Goal: Information Seeking & Learning: Learn about a topic

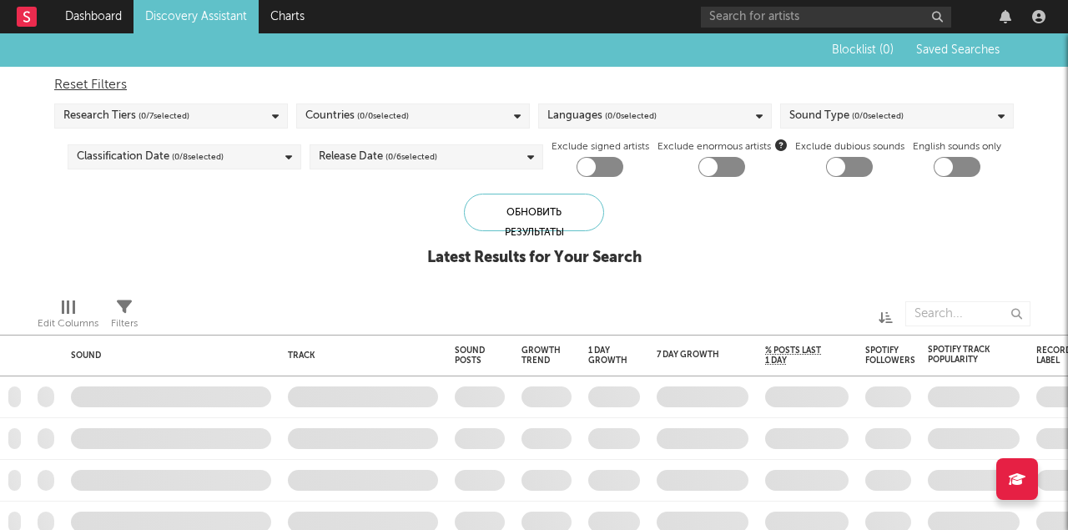
checkbox input "true"
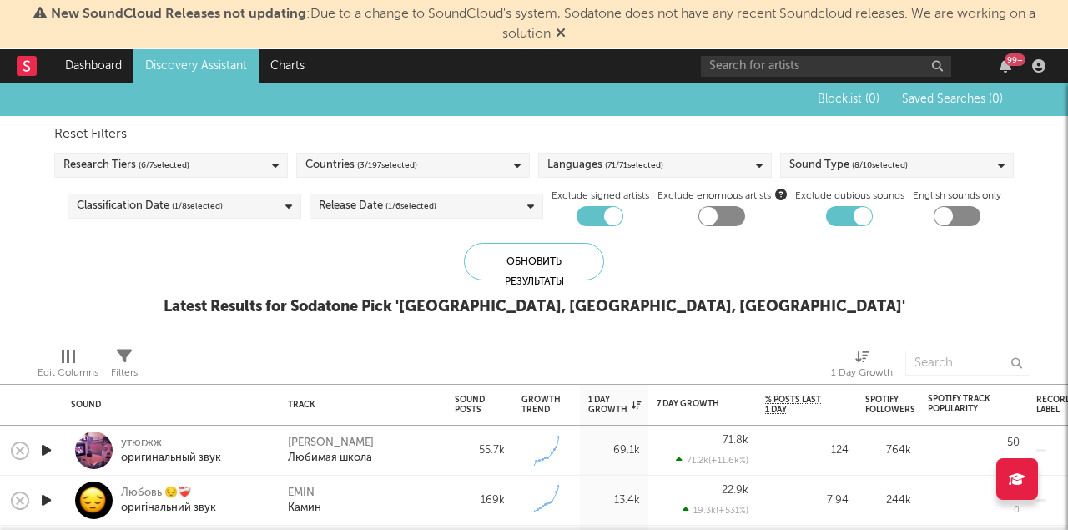
click at [562, 30] on icon at bounding box center [561, 32] width 10 height 13
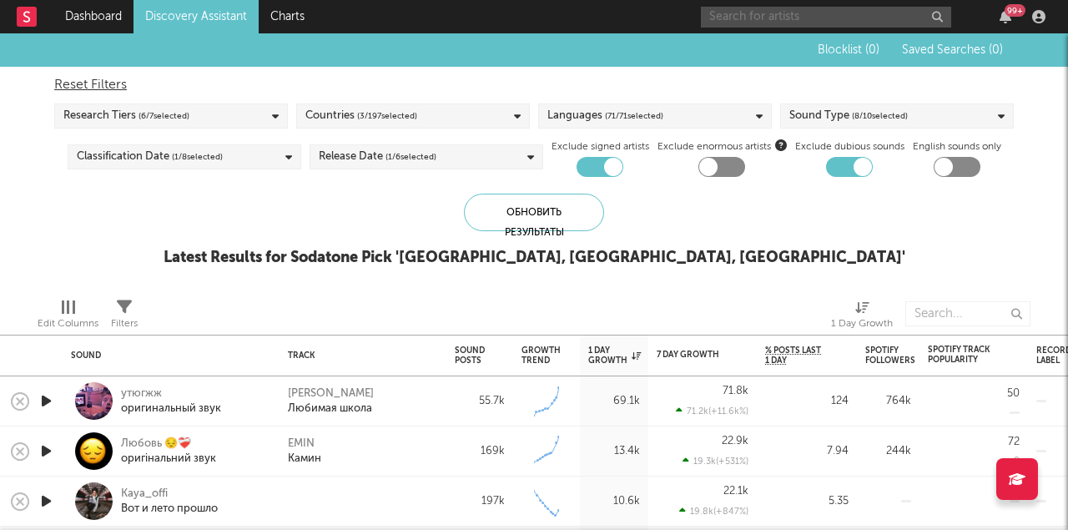
click at [822, 14] on input "text" at bounding box center [826, 17] width 250 height 21
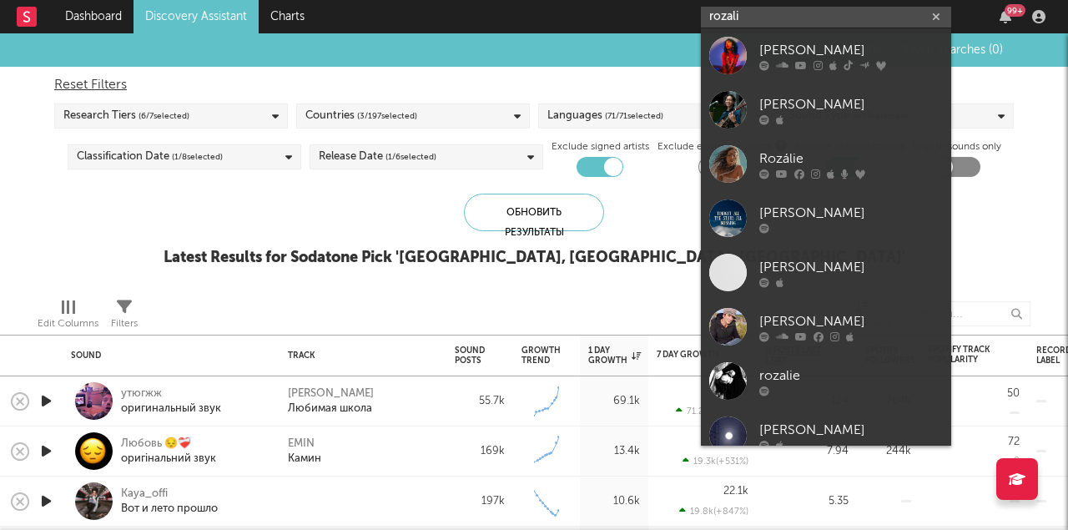
type input "[PERSON_NAME]"
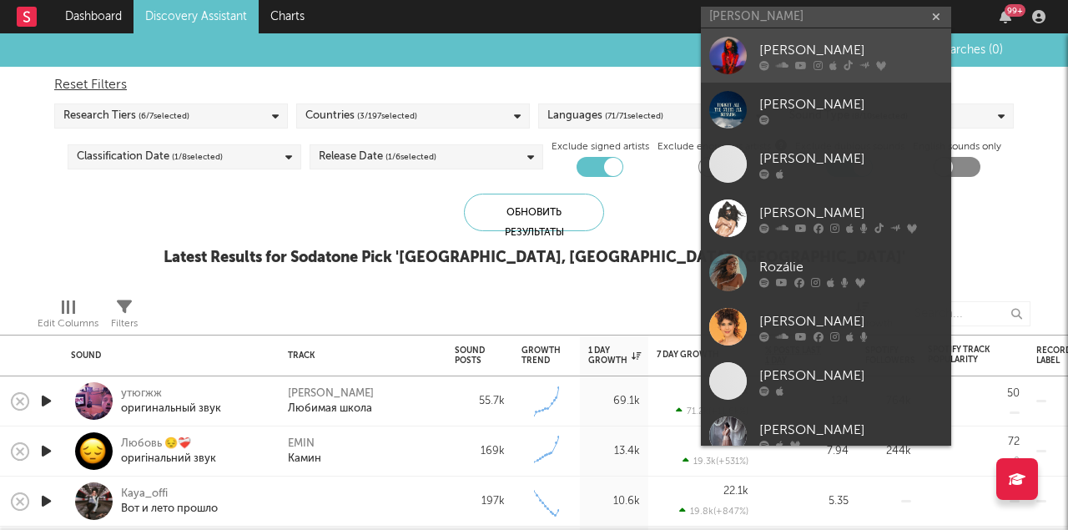
click at [792, 48] on div "[PERSON_NAME]" at bounding box center [851, 50] width 184 height 20
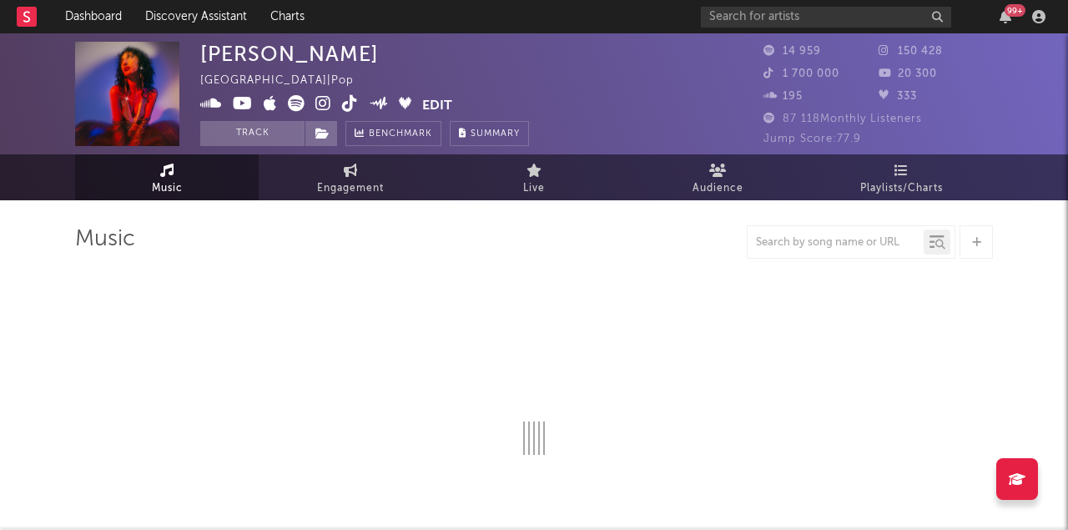
select select "6m"
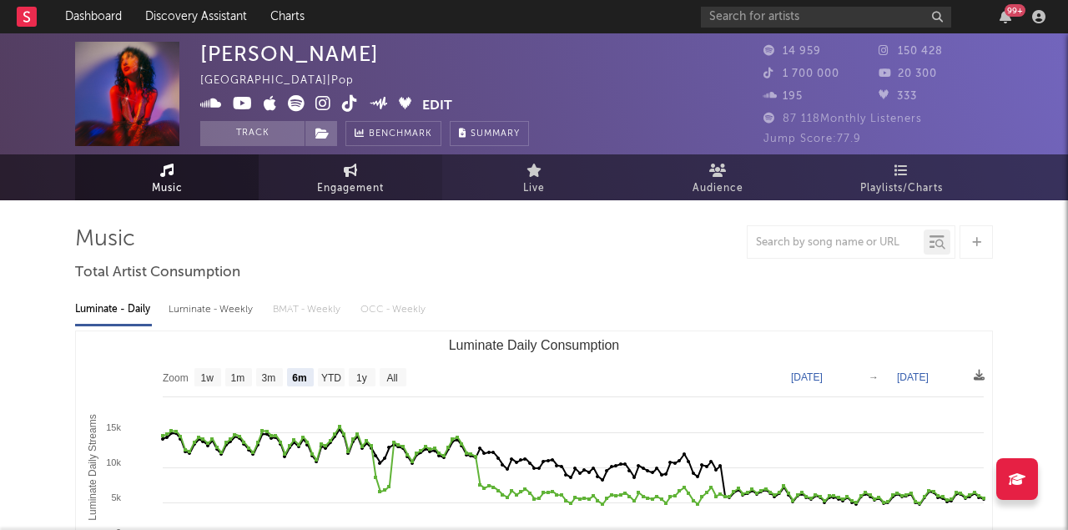
click at [353, 176] on icon at bounding box center [351, 170] width 14 height 13
select select "1w"
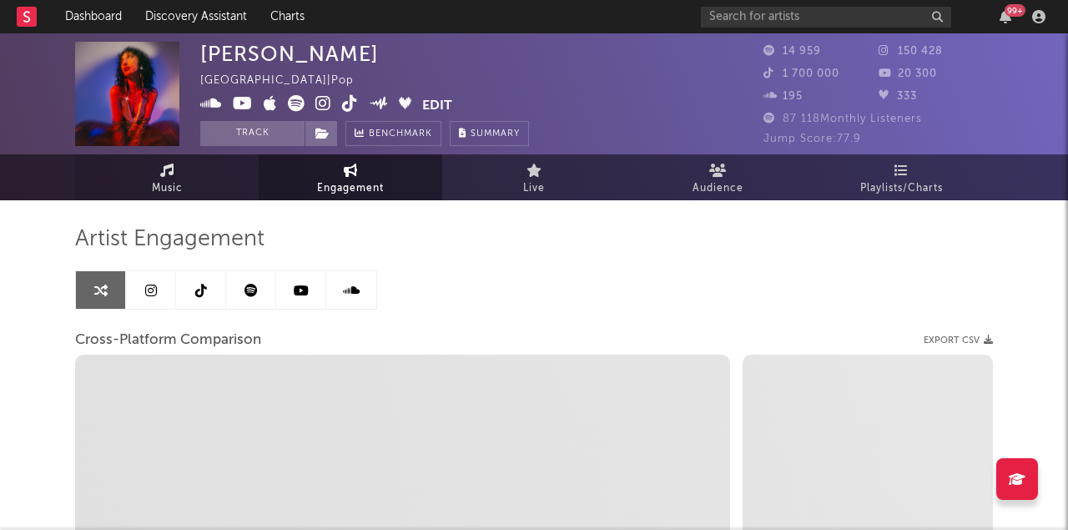
click at [175, 184] on span "Music" at bounding box center [167, 189] width 31 height 20
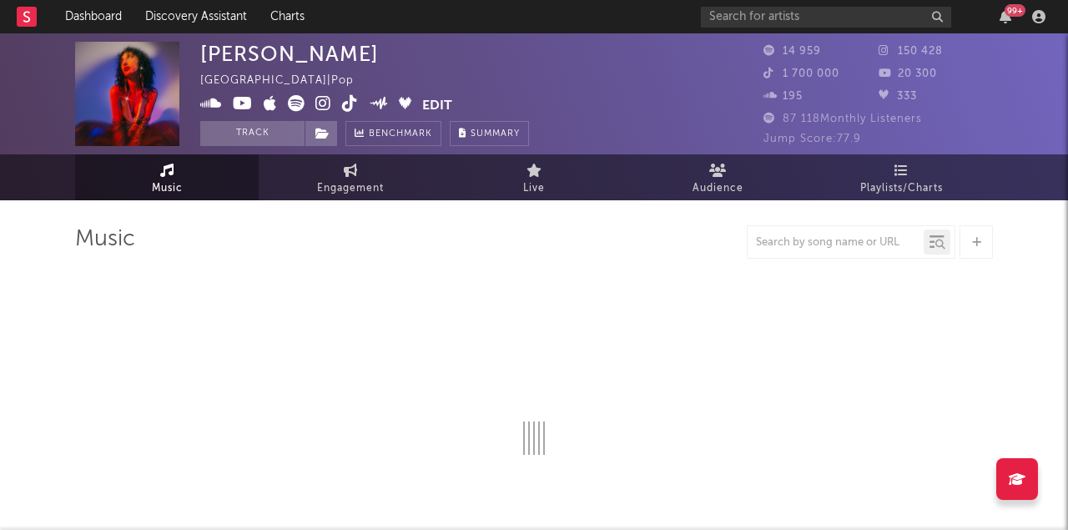
select select "6m"
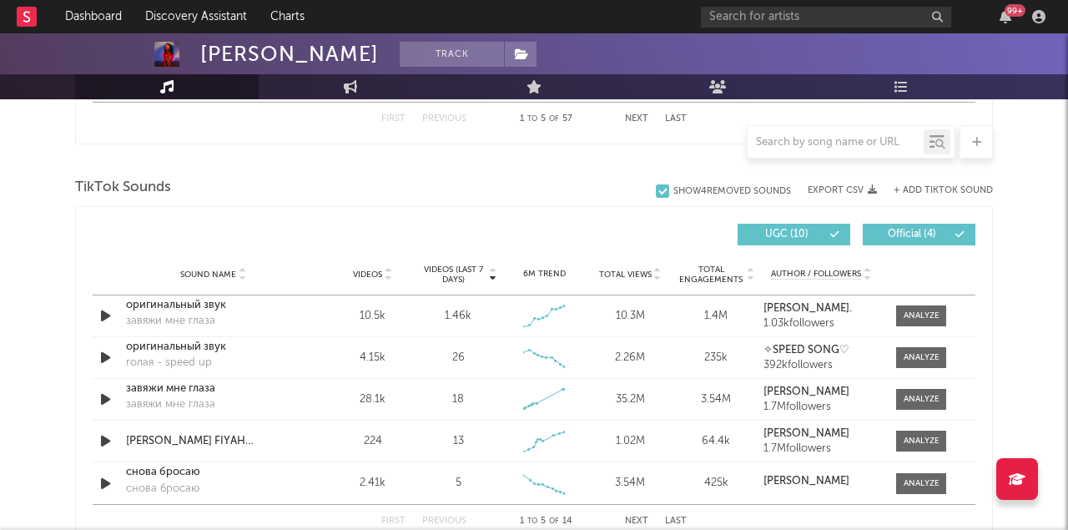
scroll to position [1072, 0]
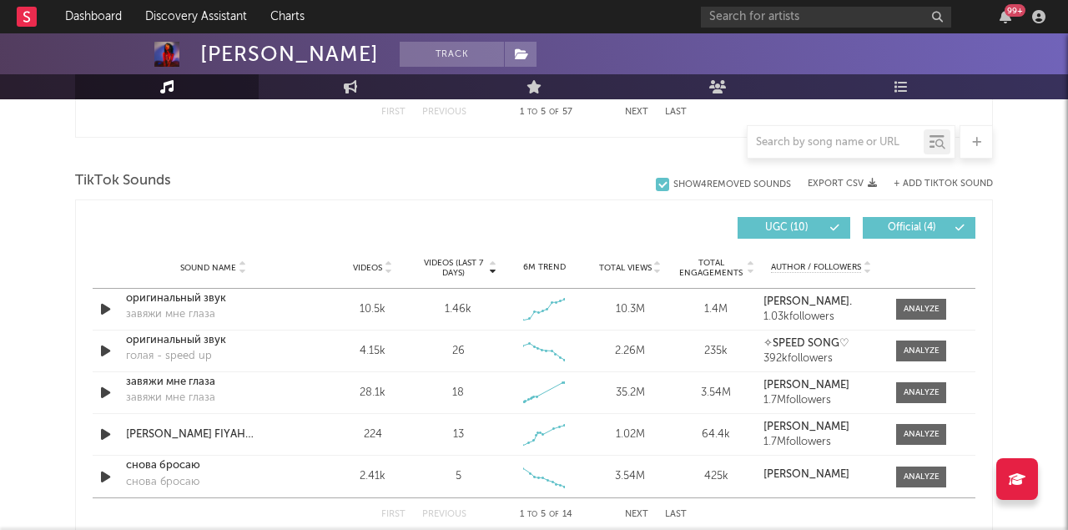
click at [463, 272] on span "Videos (last 7 days)" at bounding box center [454, 268] width 68 height 20
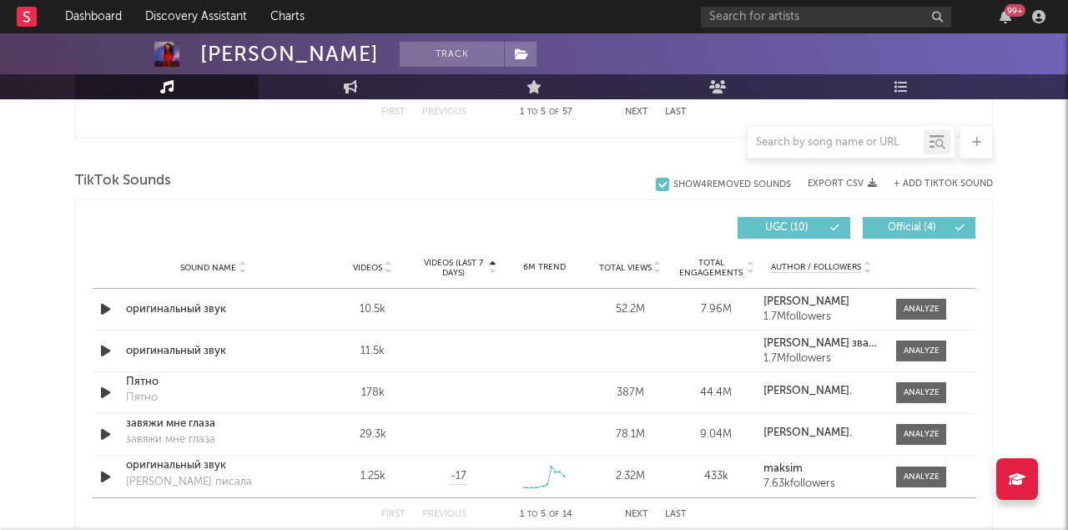
click at [463, 272] on span "Videos (last 7 days)" at bounding box center [454, 268] width 68 height 20
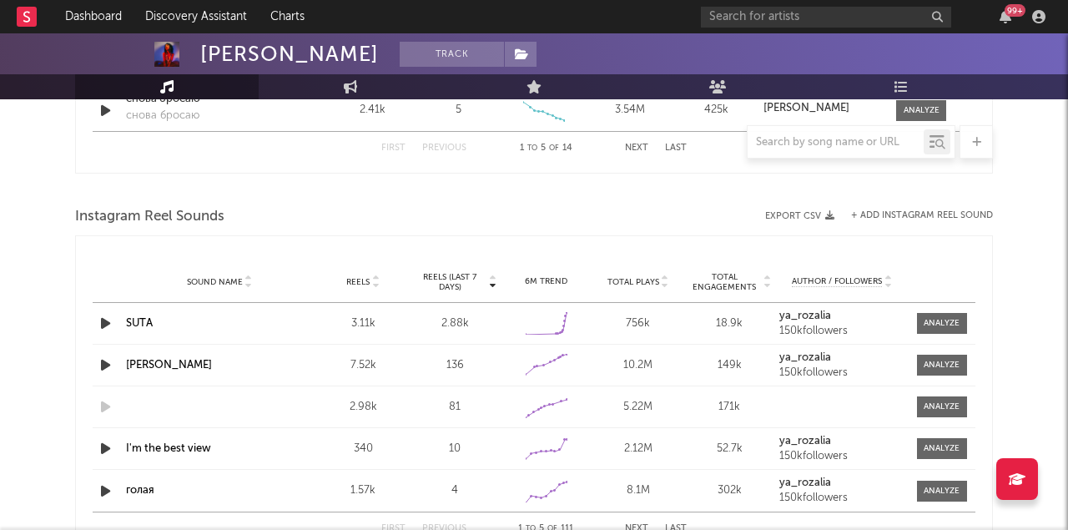
scroll to position [1441, 0]
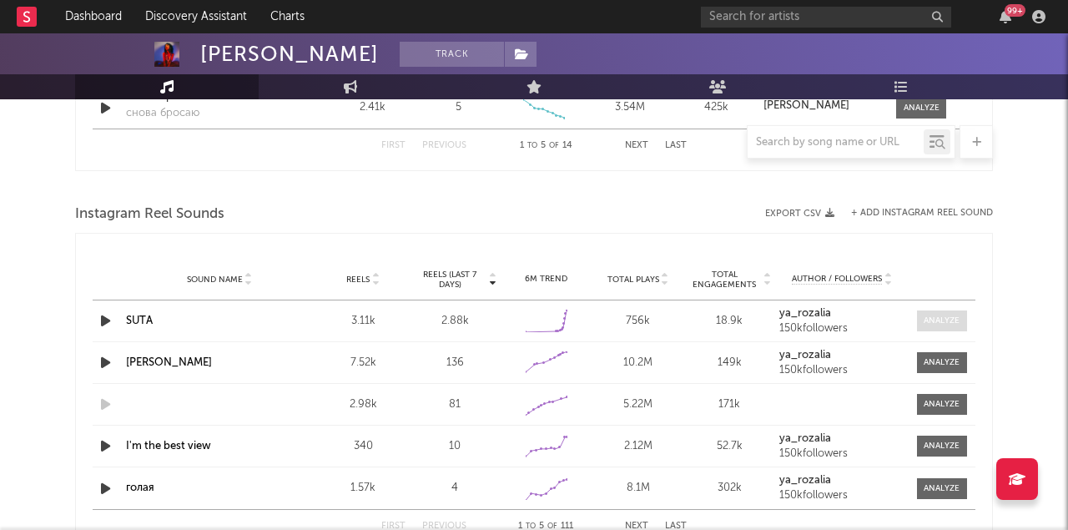
click at [930, 320] on div at bounding box center [942, 321] width 36 height 13
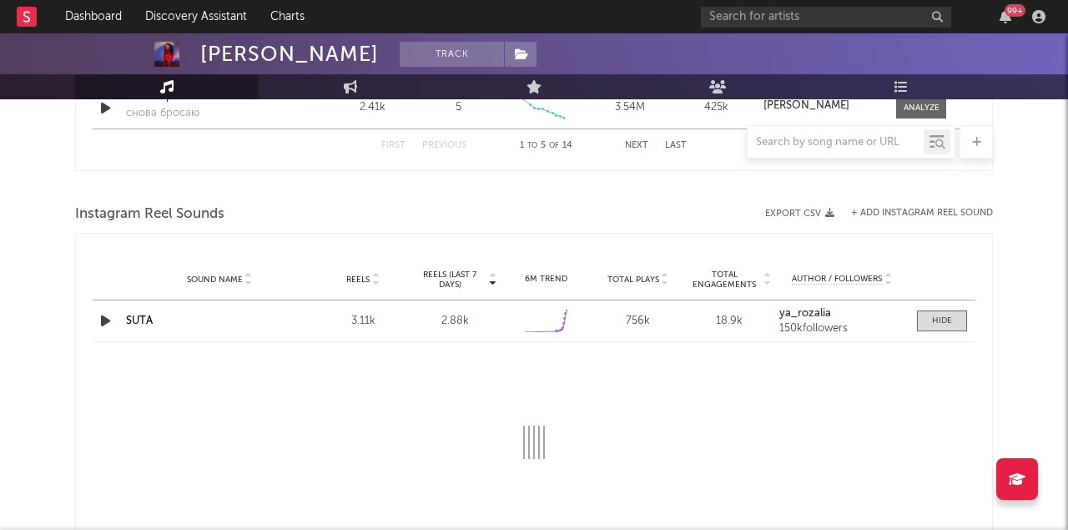
select select "1w"
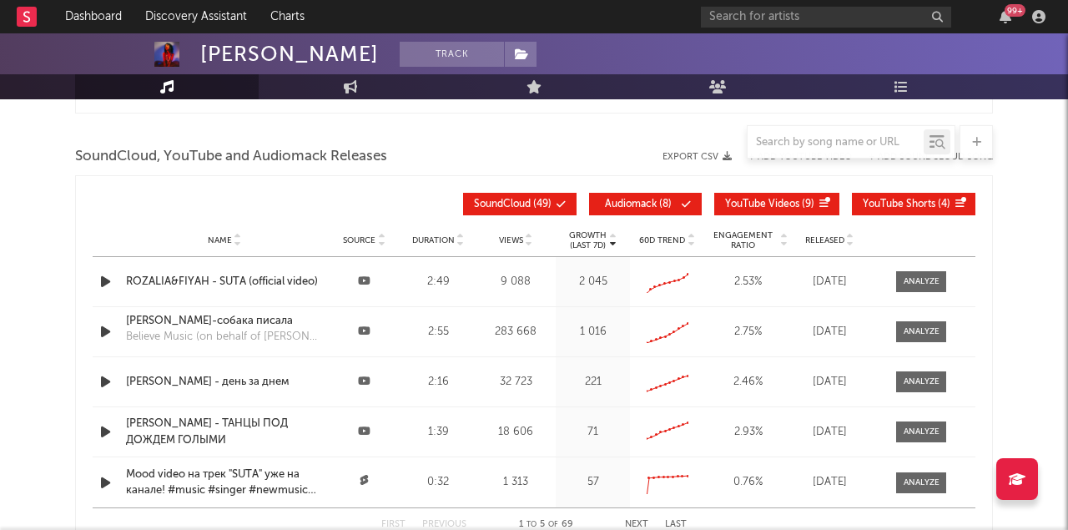
scroll to position [2166, 0]
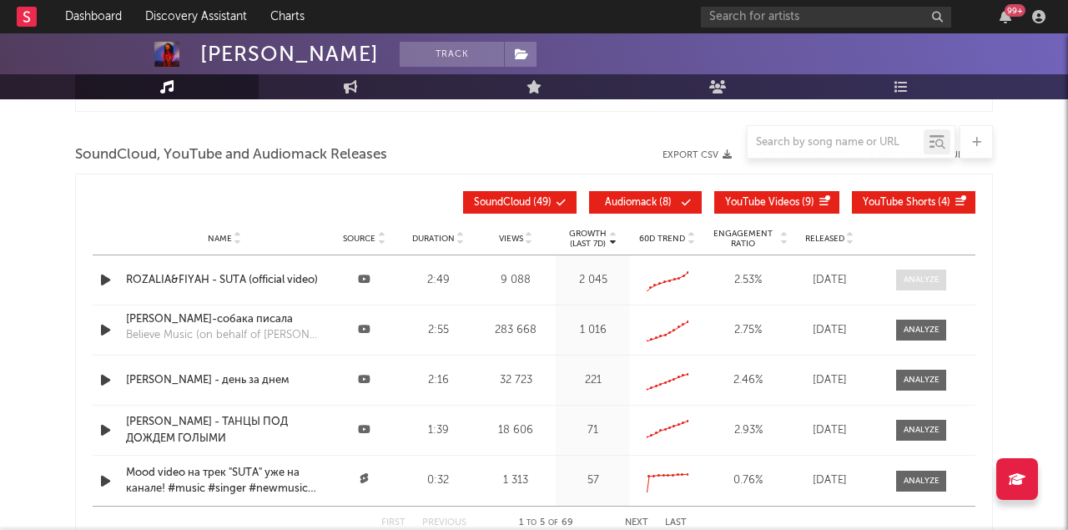
click at [935, 279] on div at bounding box center [922, 280] width 36 height 13
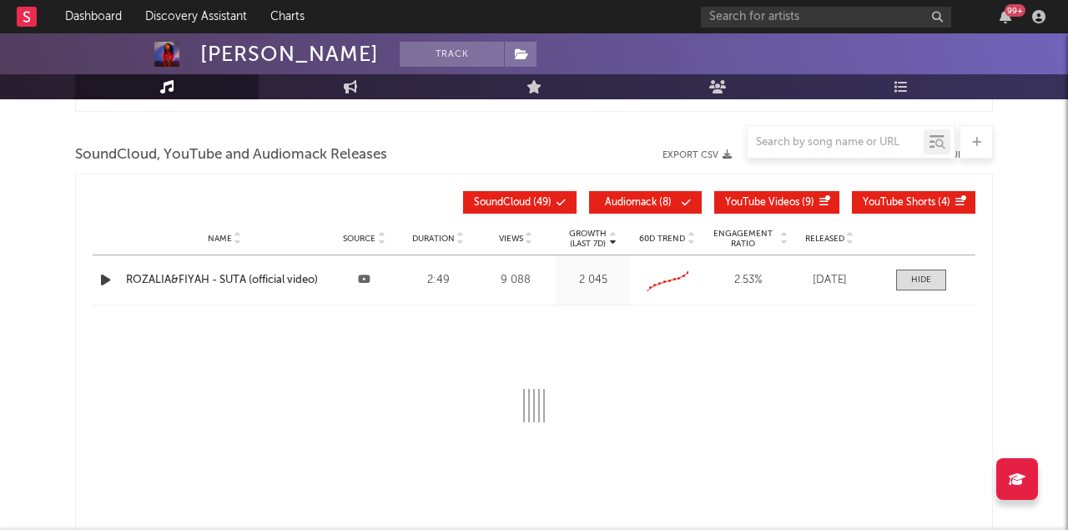
select select "All"
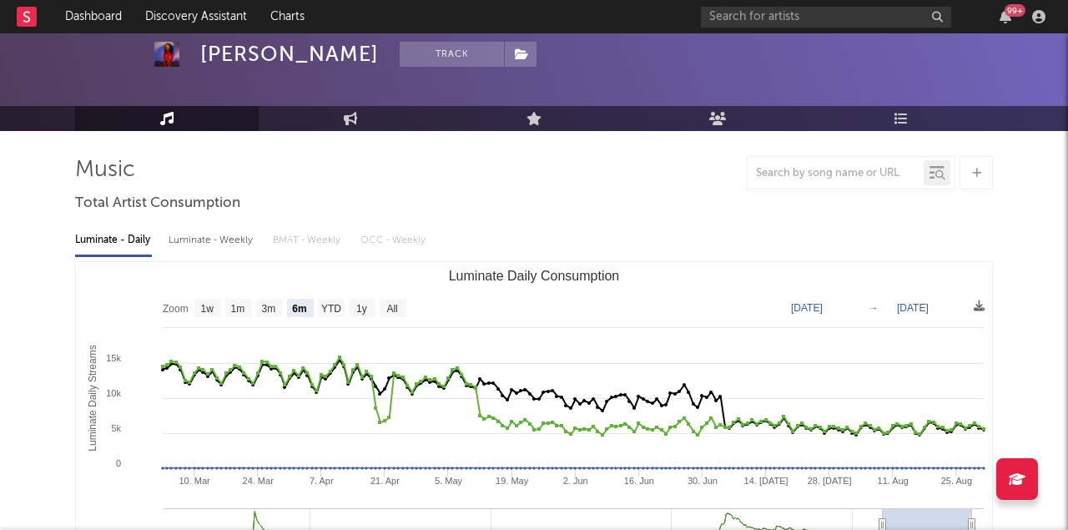
scroll to position [0, 0]
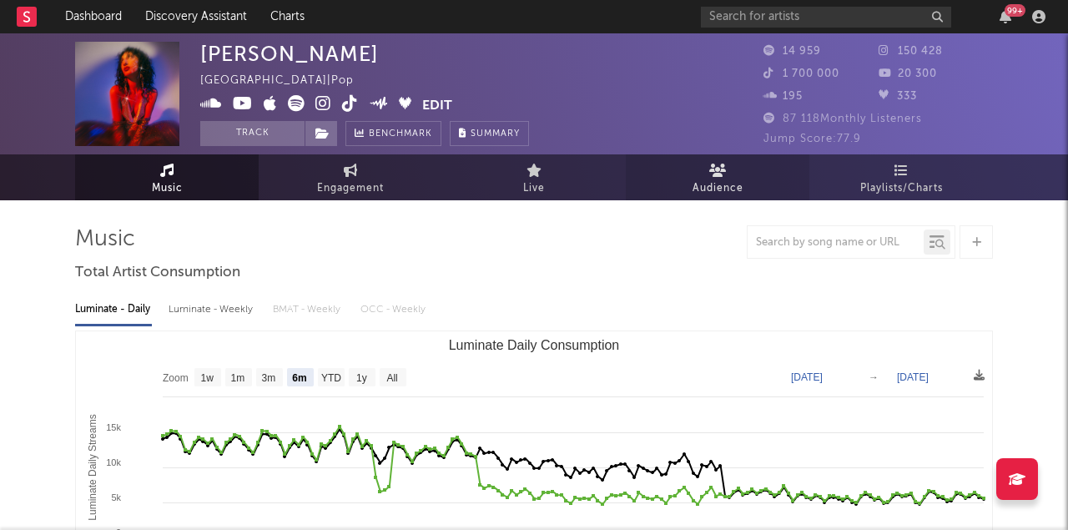
click at [720, 174] on icon at bounding box center [718, 170] width 18 height 13
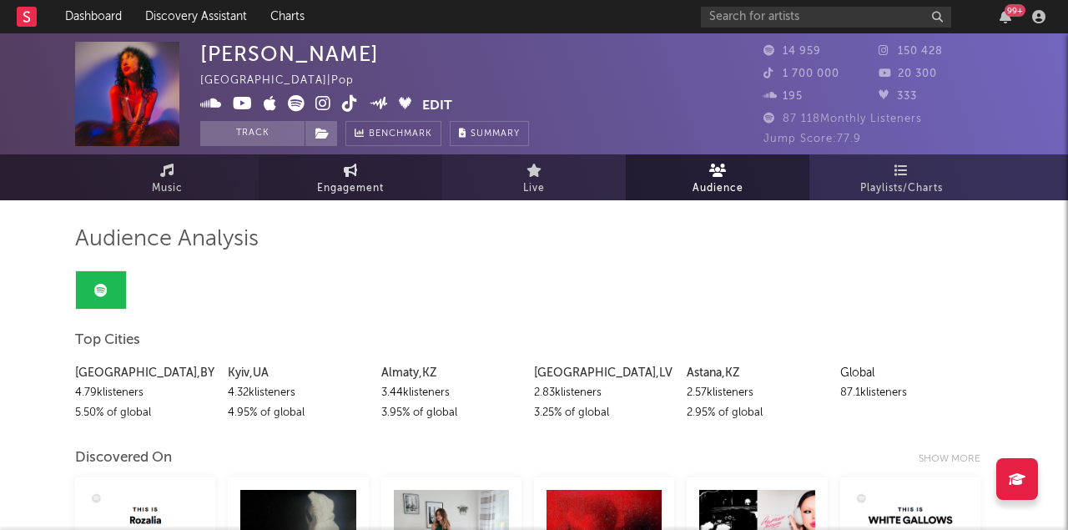
click at [347, 187] on span "Engagement" at bounding box center [350, 189] width 67 height 20
select select "1m"
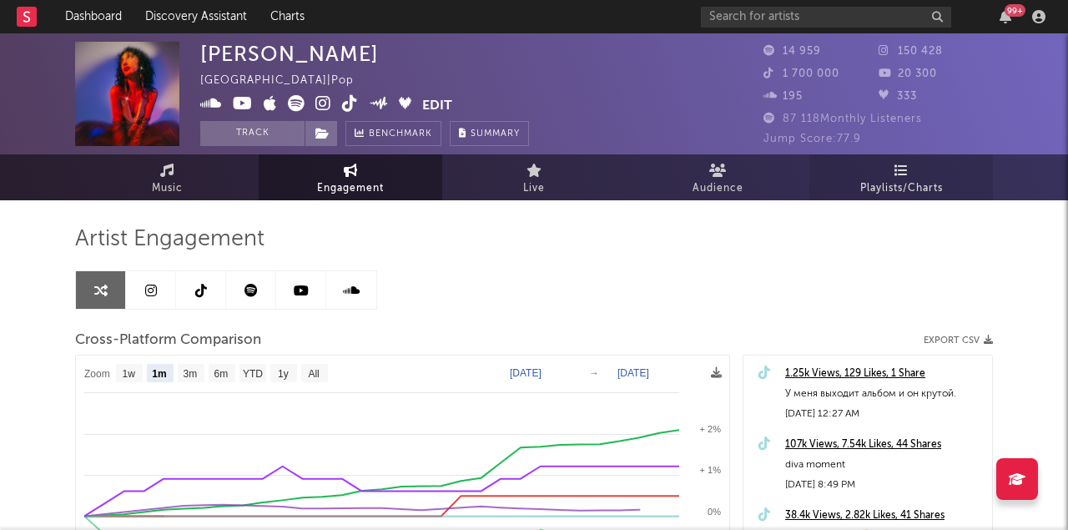
click at [895, 173] on icon at bounding box center [902, 170] width 14 height 13
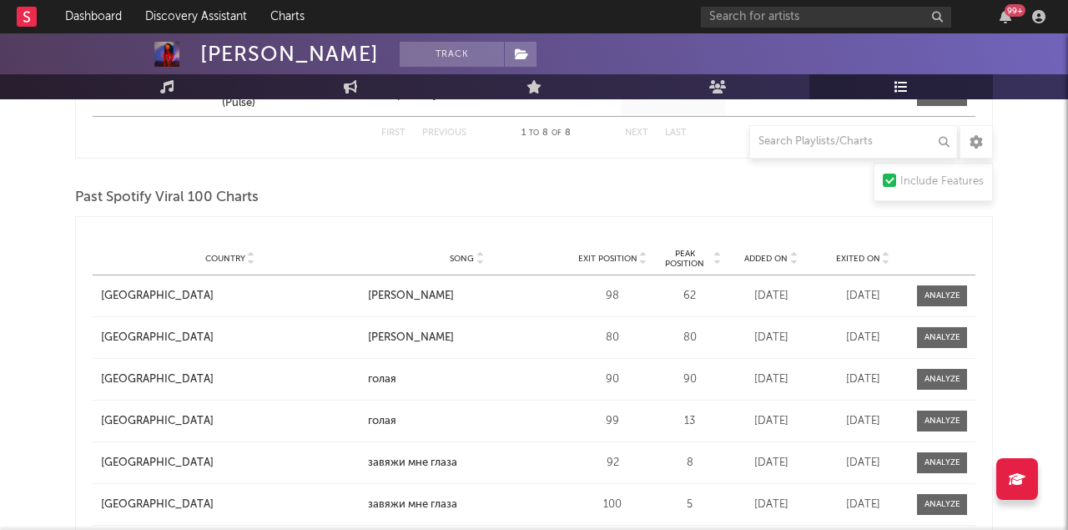
scroll to position [1306, 0]
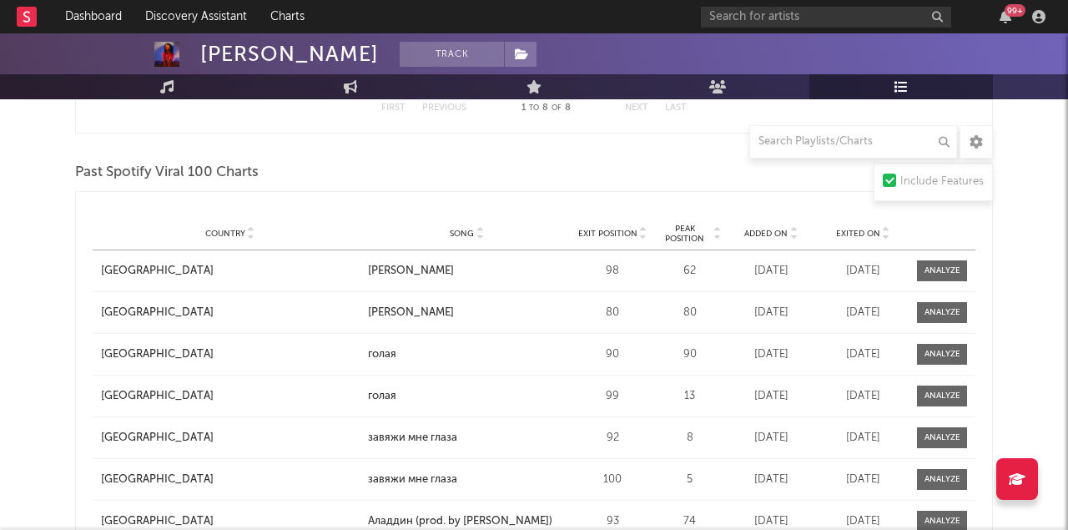
click at [613, 229] on span "Exit Position" at bounding box center [607, 234] width 59 height 10
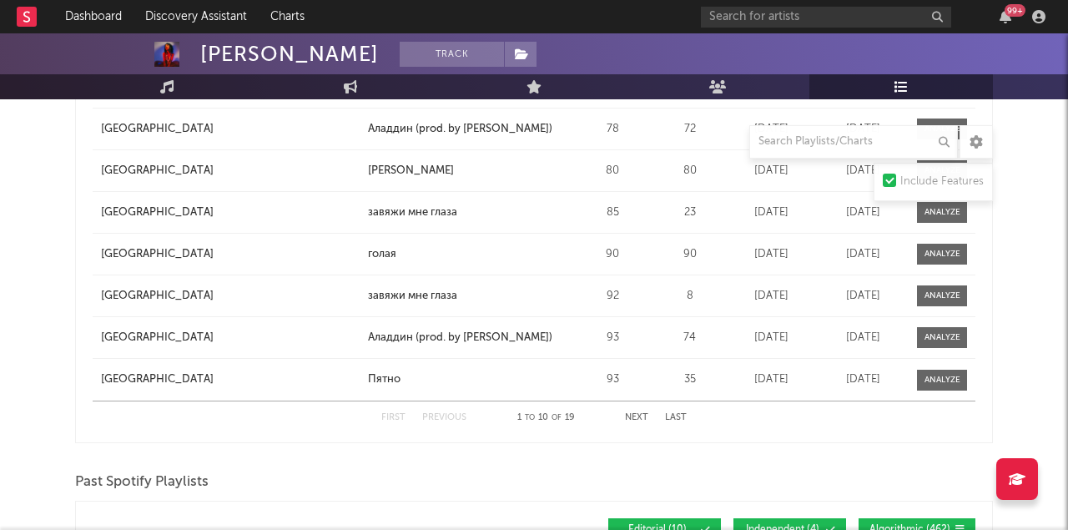
scroll to position [1591, 0]
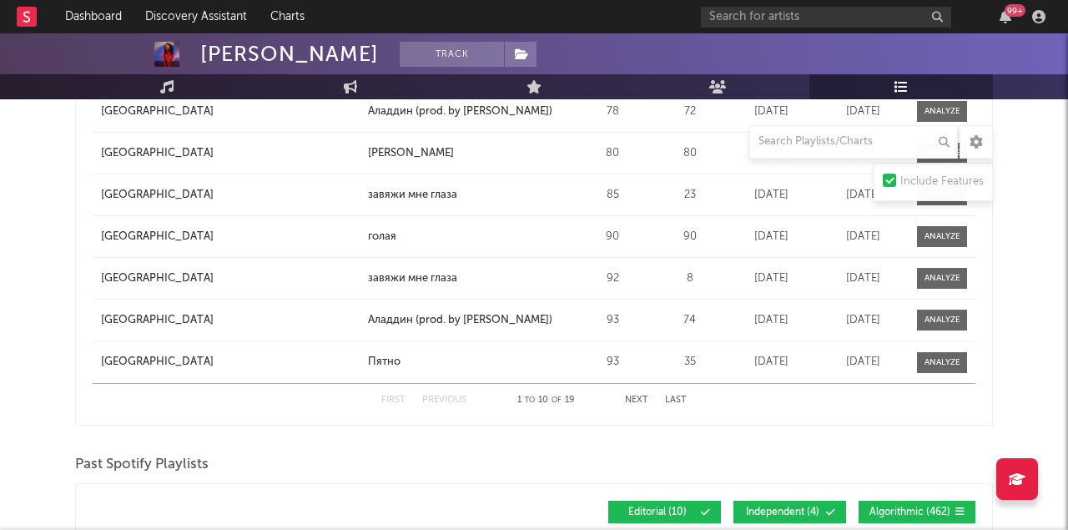
click at [637, 398] on button "Next" at bounding box center [636, 400] width 23 height 9
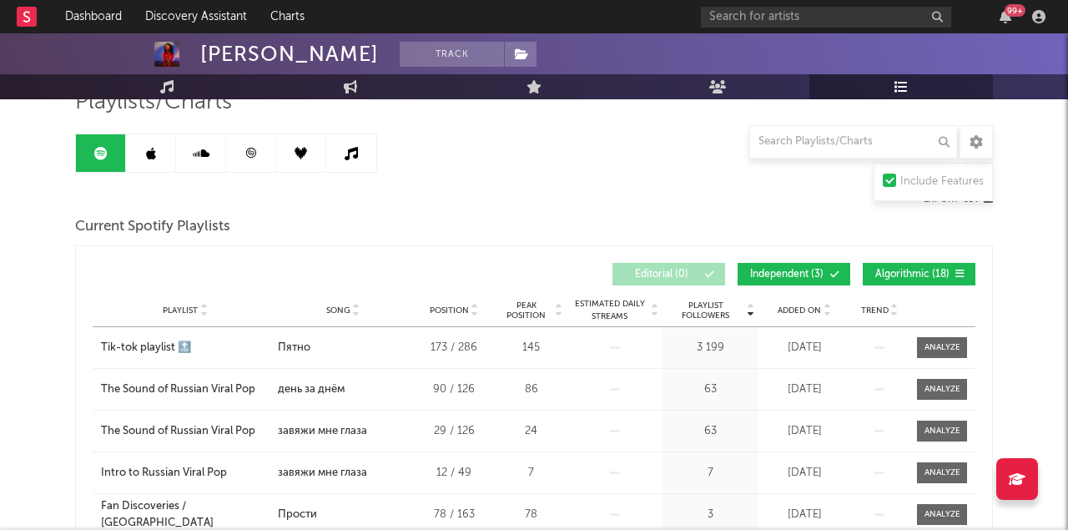
scroll to position [0, 0]
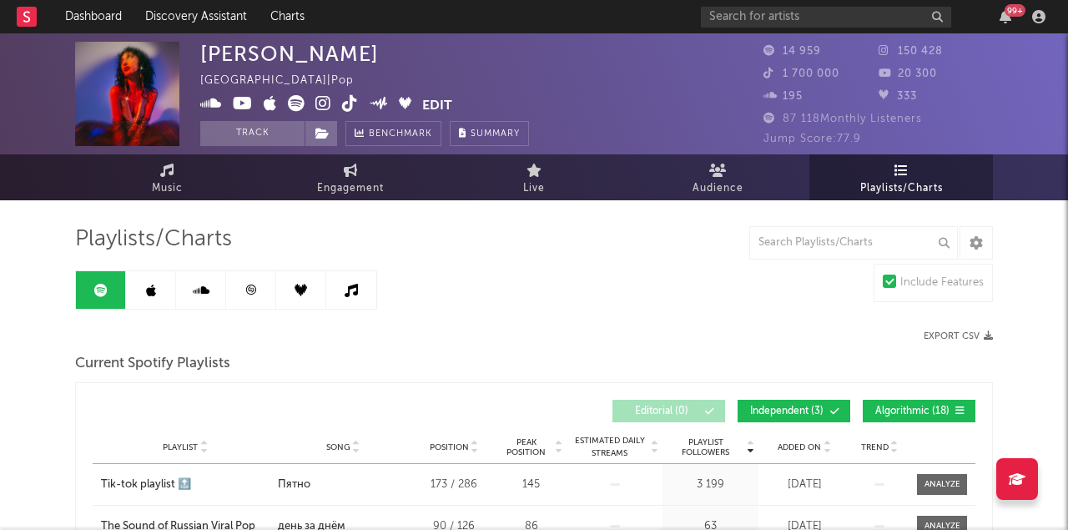
click at [351, 296] on icon at bounding box center [351, 290] width 13 height 13
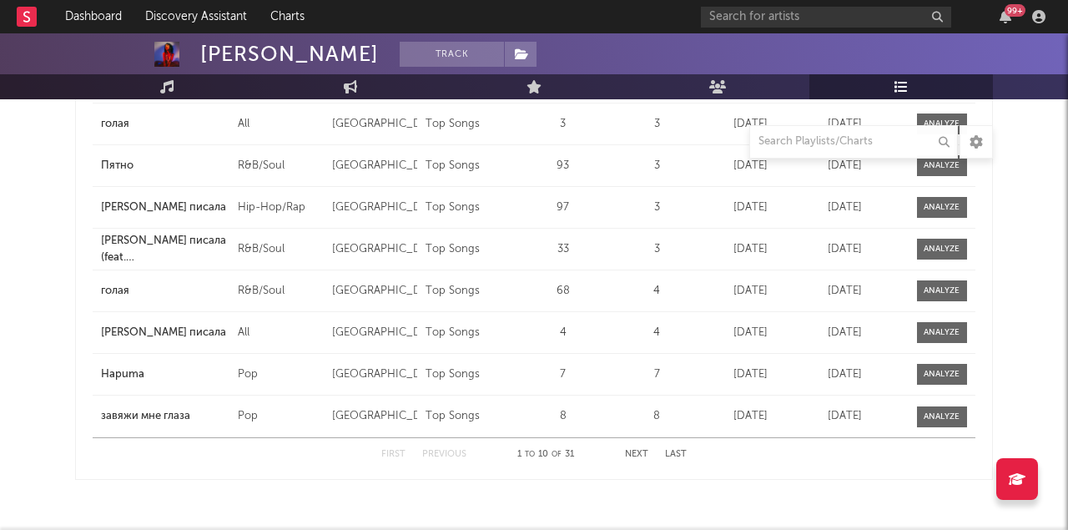
scroll to position [471, 0]
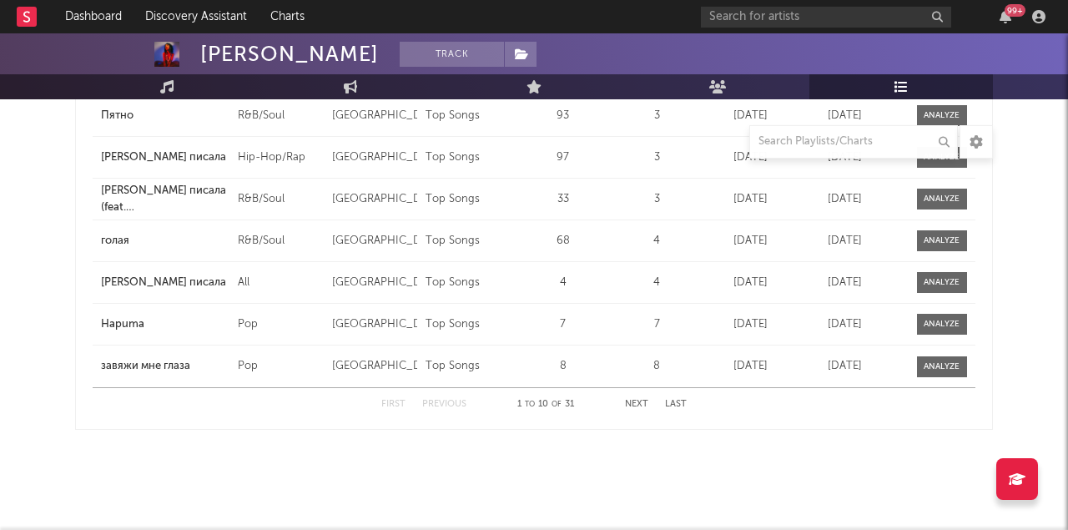
click at [633, 403] on button "Next" at bounding box center [636, 404] width 23 height 9
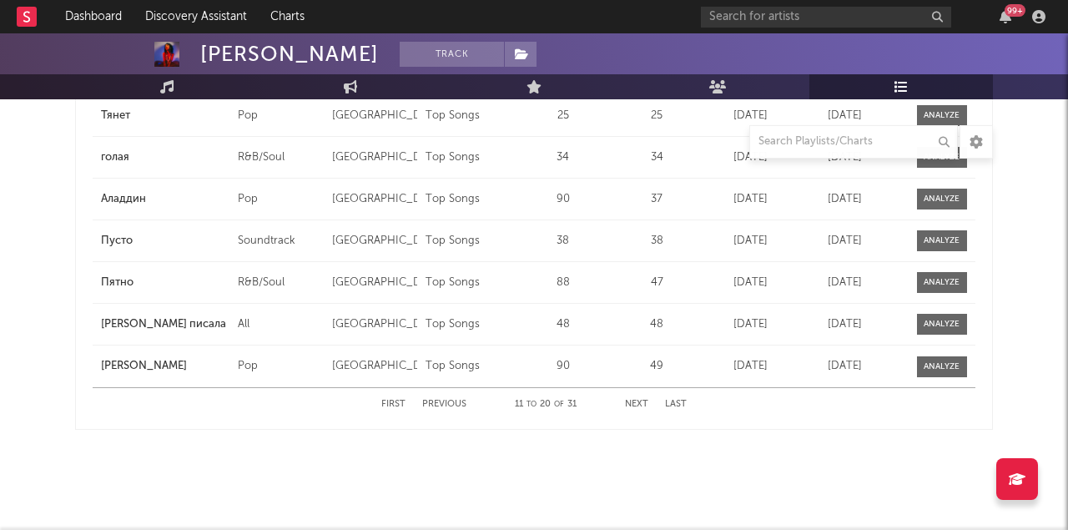
click at [631, 404] on button "Next" at bounding box center [636, 404] width 23 height 9
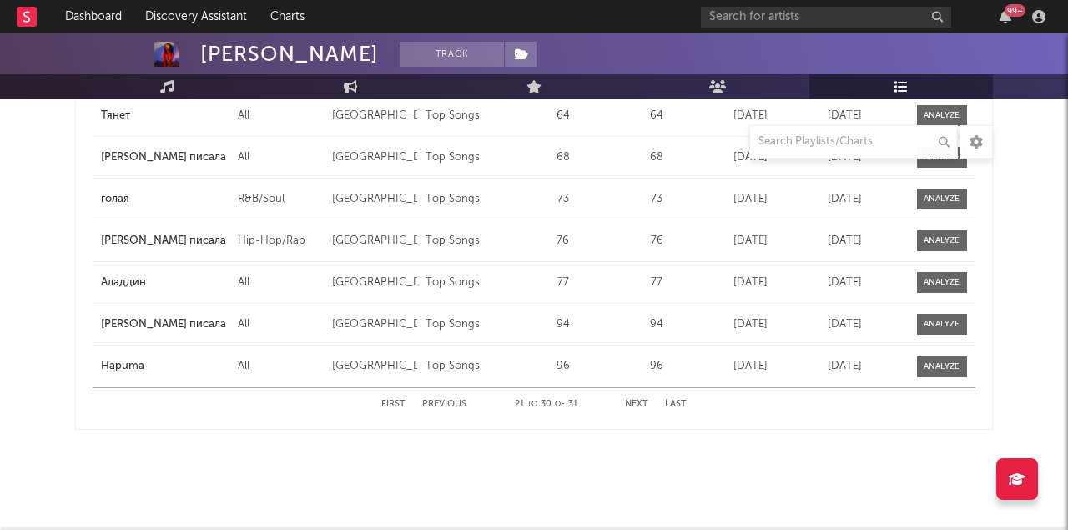
click at [641, 405] on button "Next" at bounding box center [636, 404] width 23 height 9
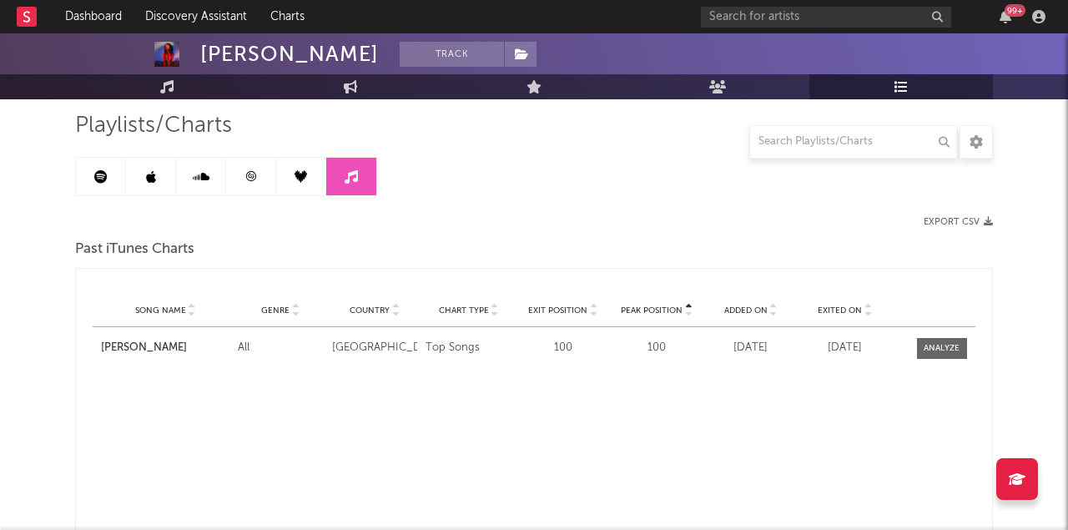
scroll to position [0, 0]
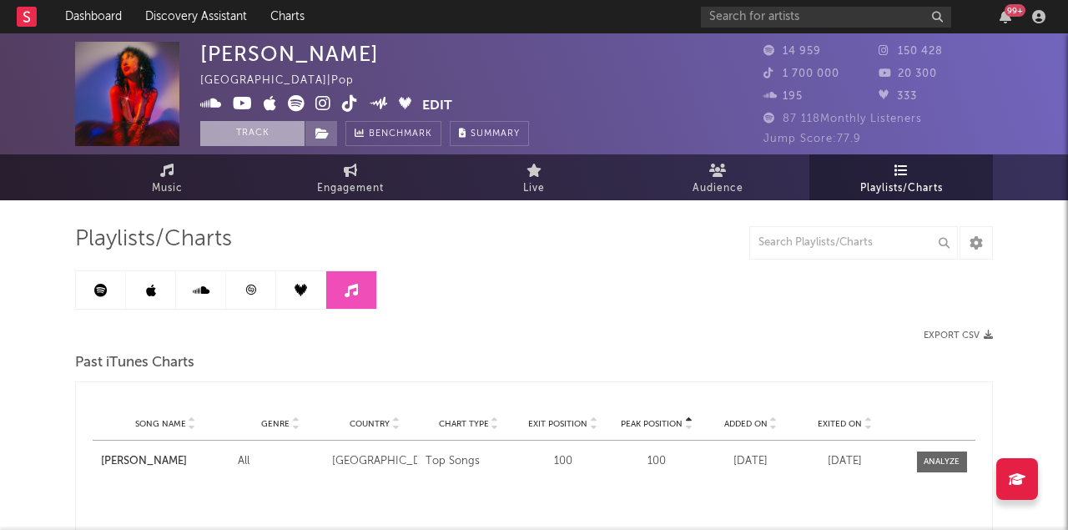
click at [254, 133] on button "Track" at bounding box center [252, 133] width 104 height 25
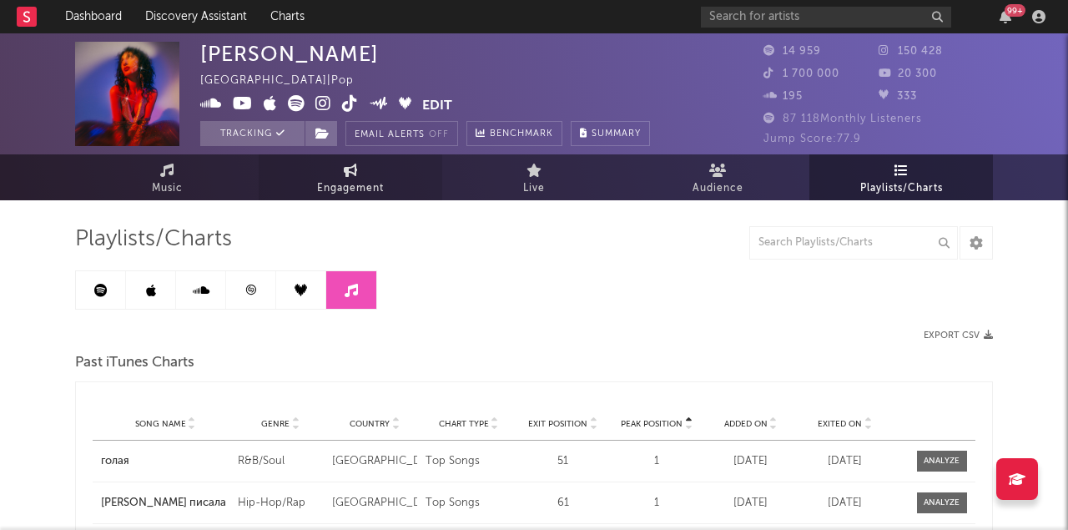
click at [353, 174] on icon at bounding box center [351, 170] width 14 height 13
select select "1w"
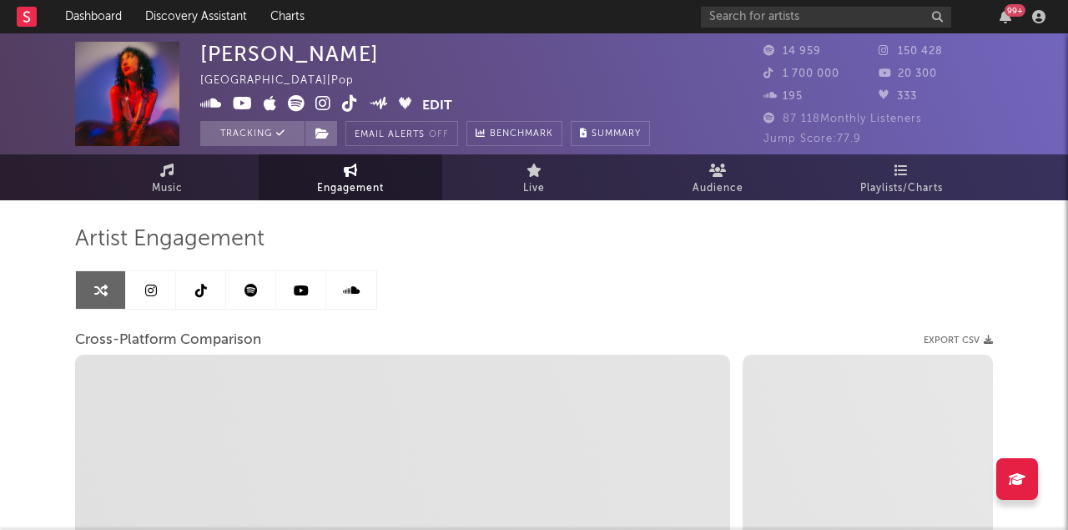
click at [154, 293] on icon at bounding box center [151, 290] width 12 height 13
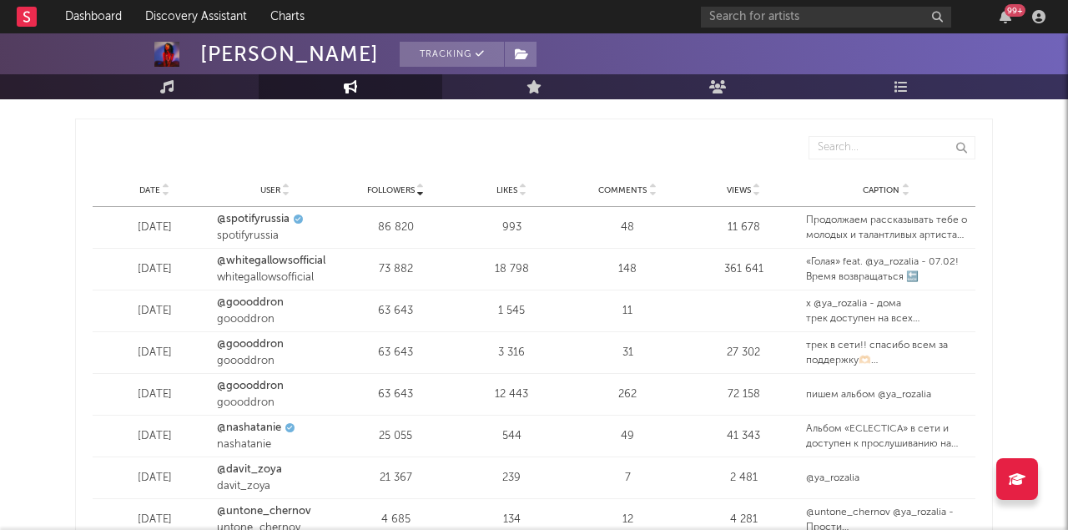
scroll to position [1993, 0]
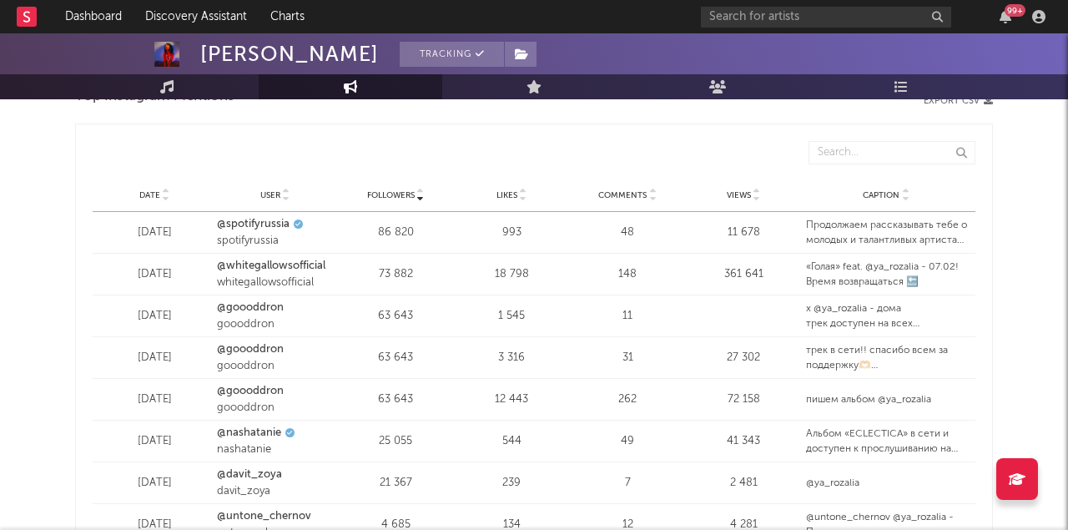
click at [152, 193] on span "Date" at bounding box center [149, 195] width 21 height 10
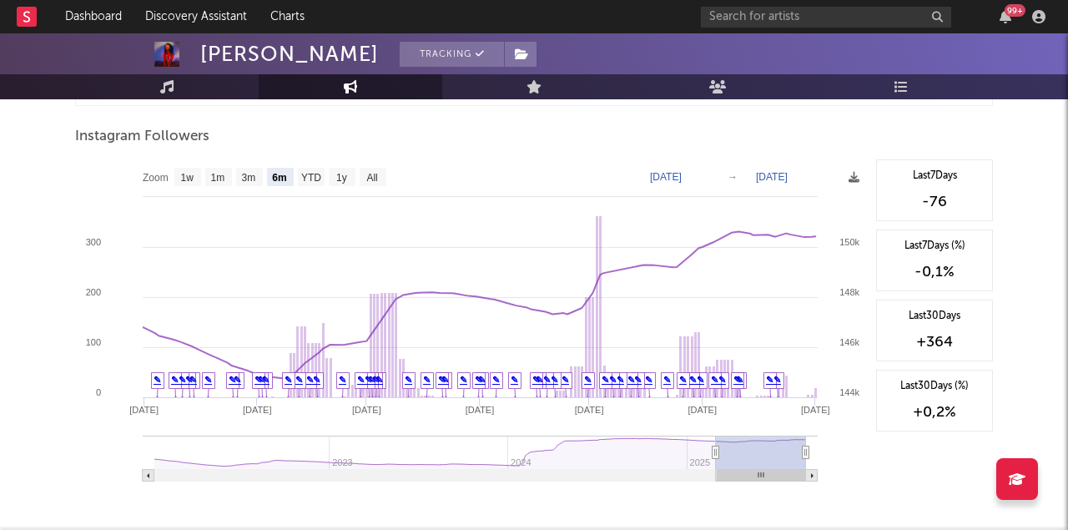
scroll to position [2553, 0]
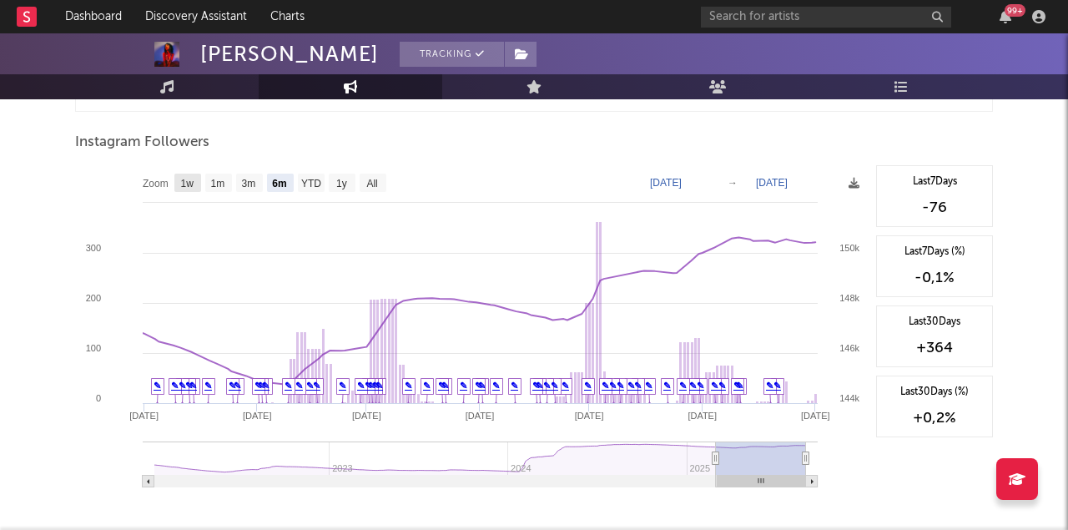
click at [190, 189] on rect at bounding box center [187, 183] width 27 height 18
select select "1w"
type input "[DATE]"
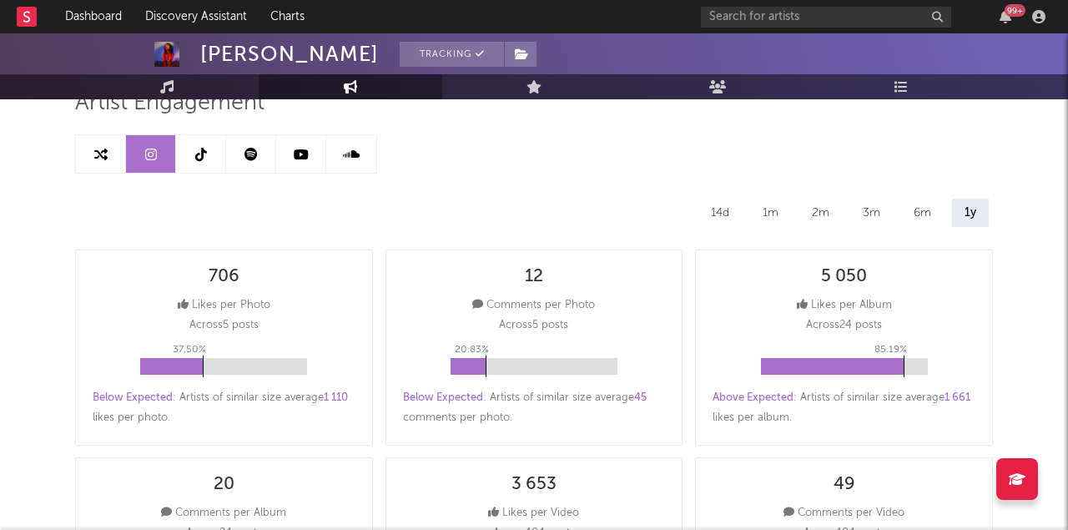
scroll to position [0, 0]
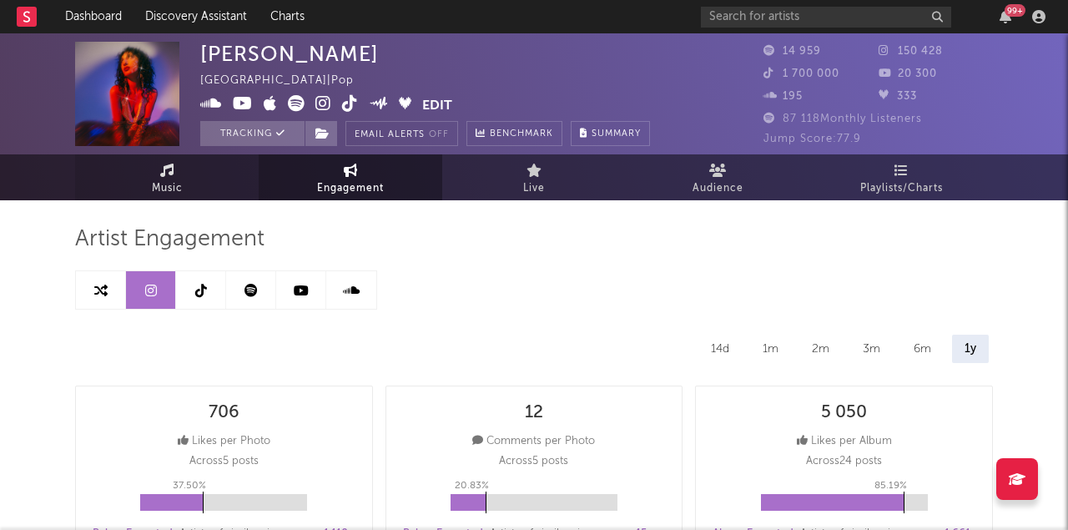
click at [162, 170] on icon at bounding box center [167, 170] width 14 height 13
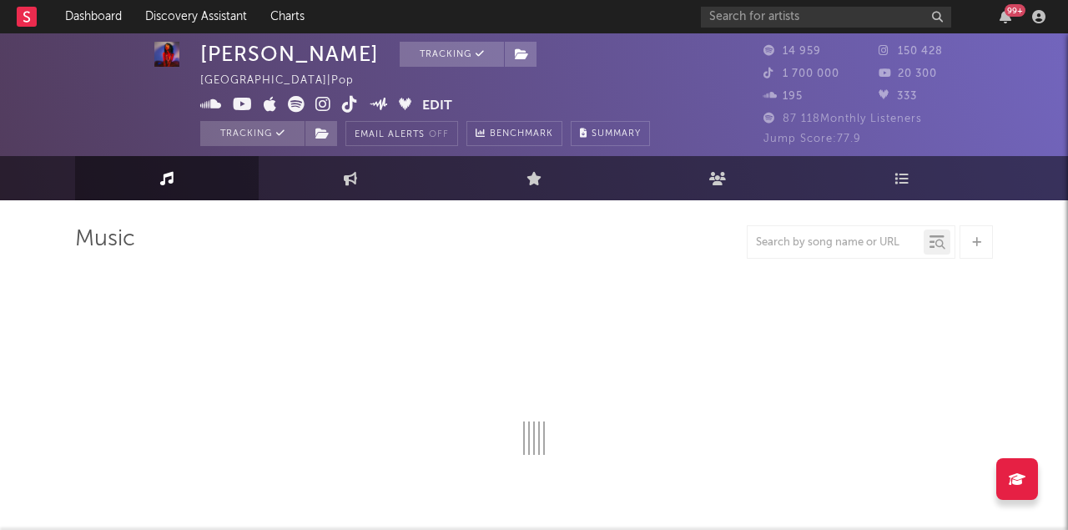
select select "6m"
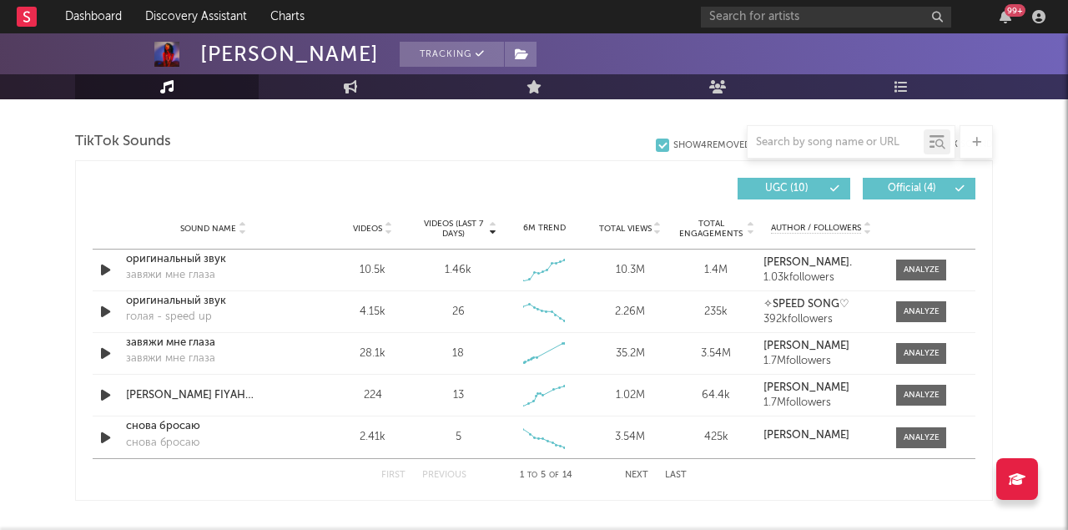
scroll to position [1125, 0]
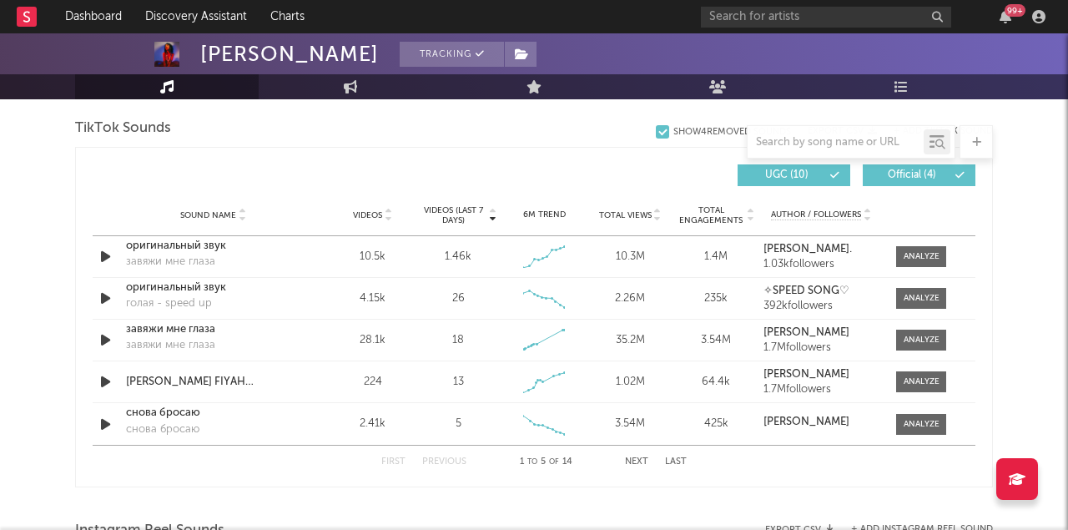
click at [444, 214] on span "Videos (last 7 days)" at bounding box center [454, 215] width 68 height 20
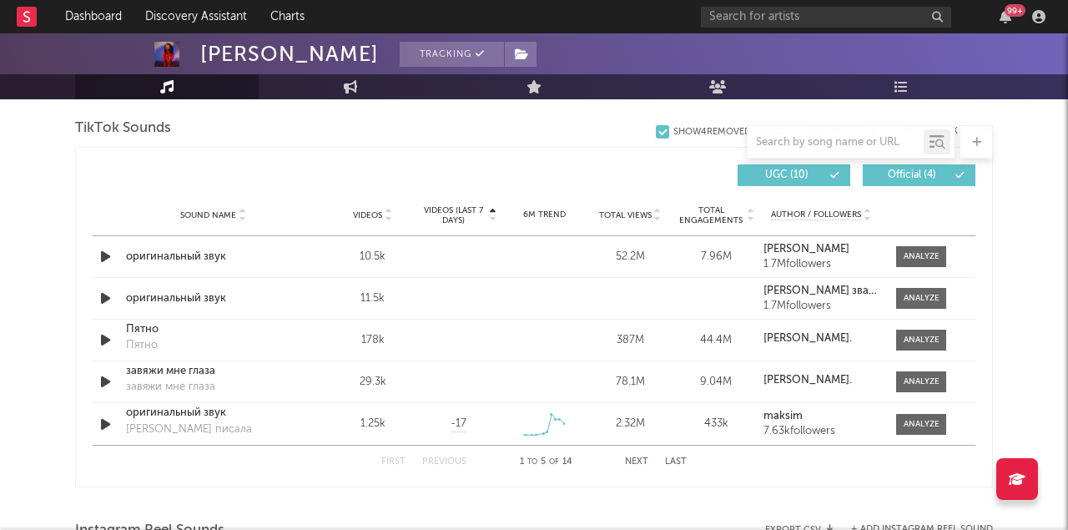
click at [444, 214] on span "Videos (last 7 days)" at bounding box center [454, 215] width 68 height 20
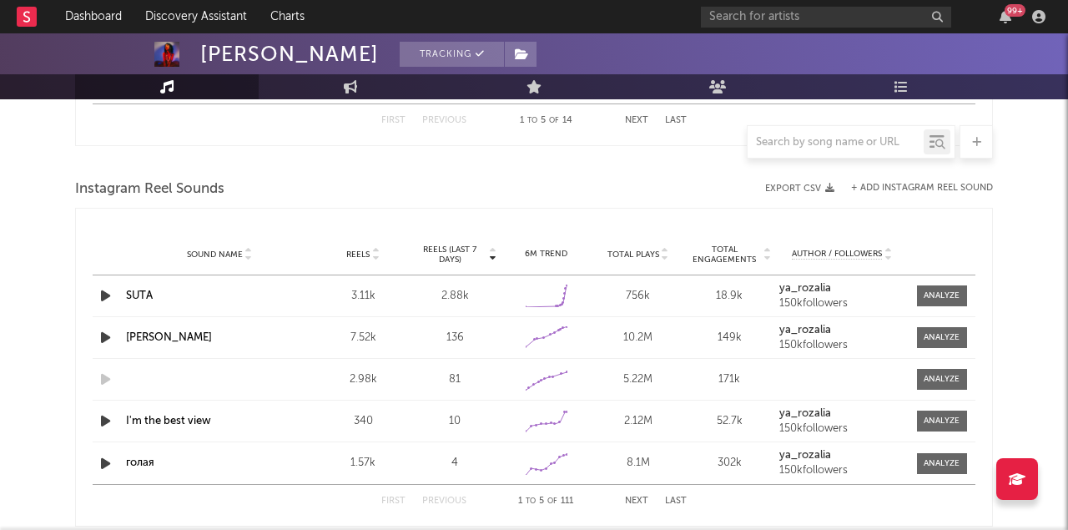
scroll to position [1468, 0]
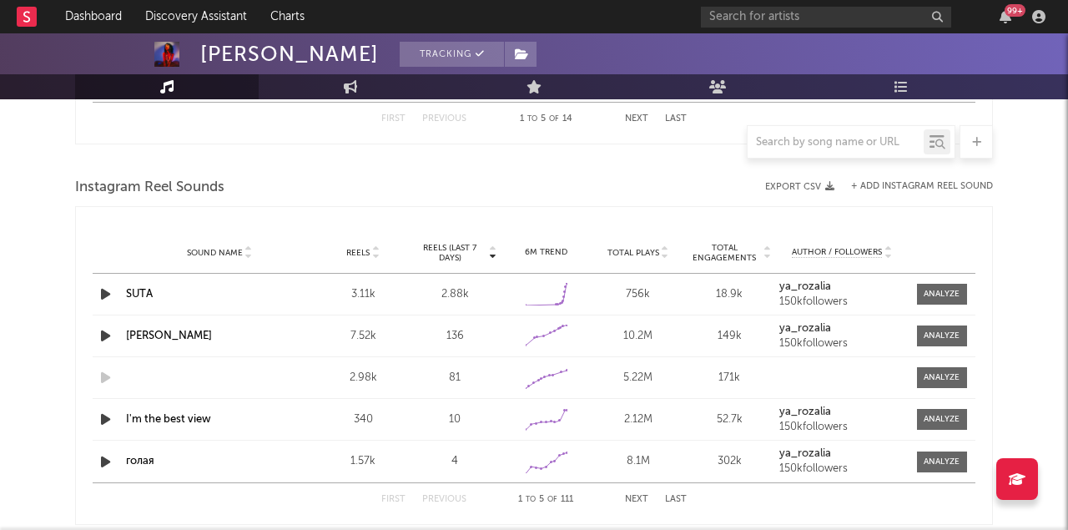
click at [146, 291] on link "SUTA" at bounding box center [139, 294] width 27 height 11
click at [943, 285] on span at bounding box center [942, 294] width 50 height 21
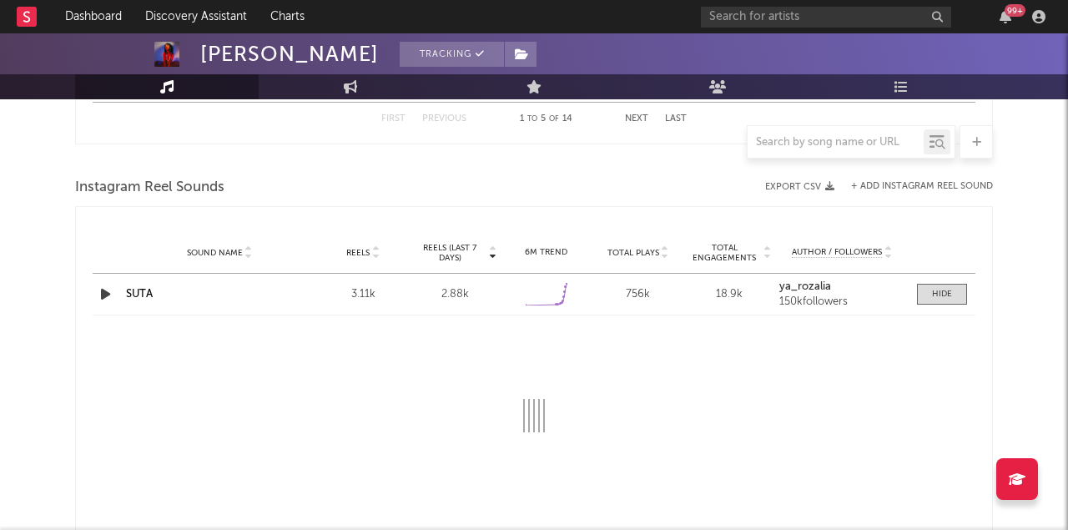
select select "1w"
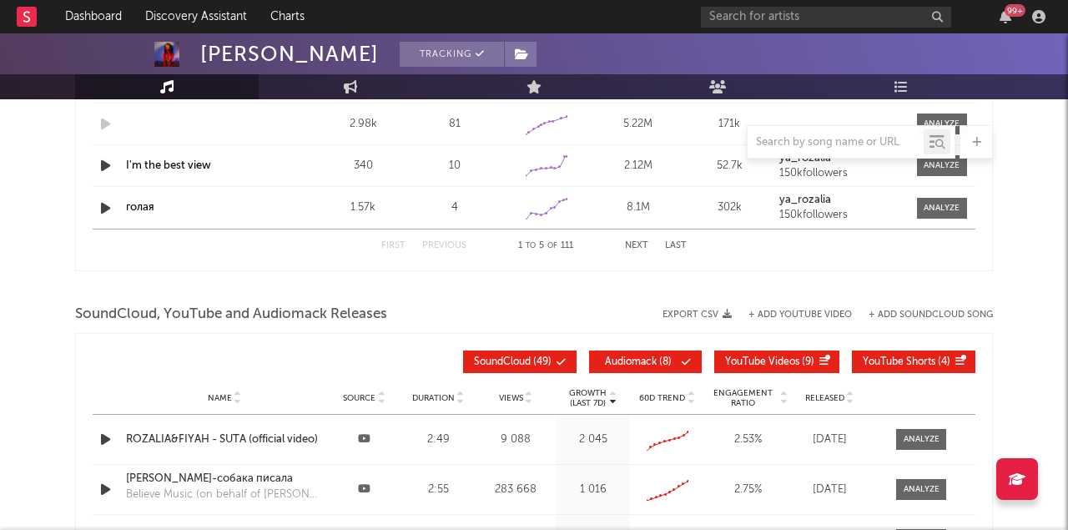
scroll to position [2017, 0]
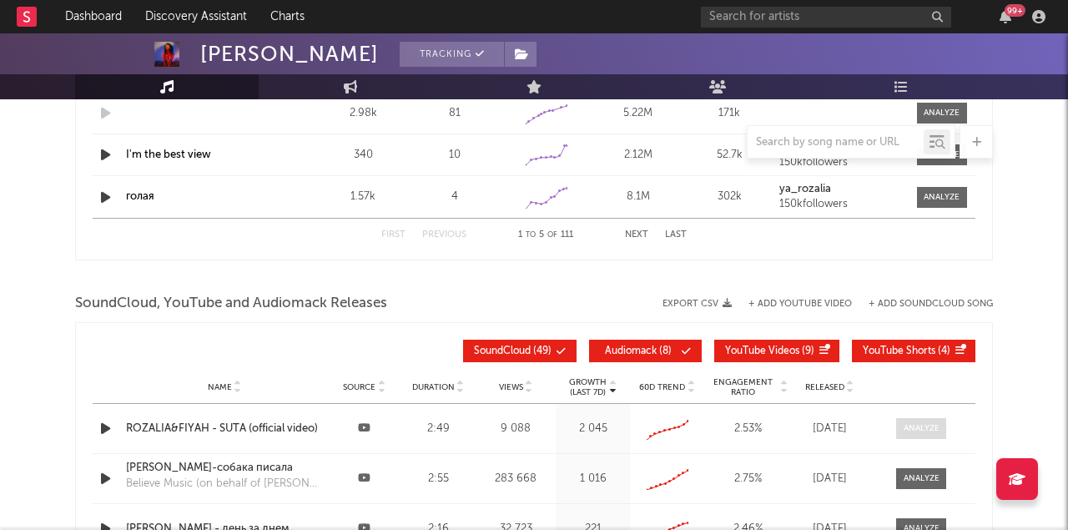
click at [921, 427] on div at bounding box center [922, 428] width 36 height 13
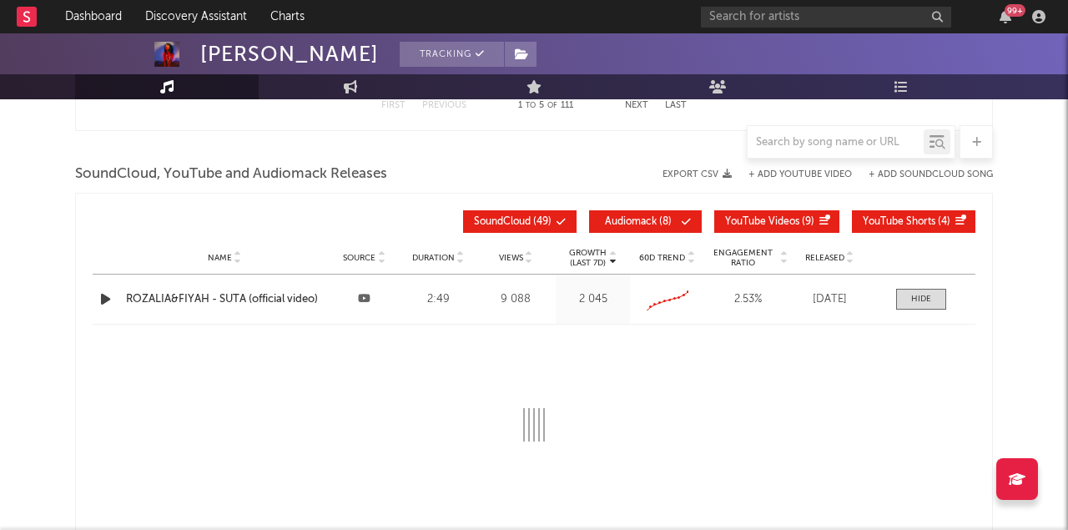
select select "All"
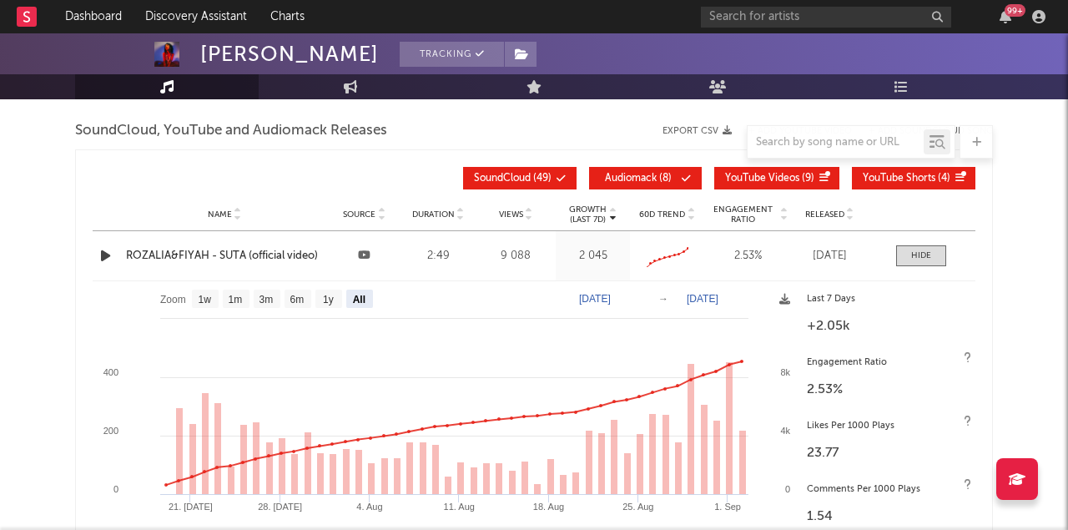
scroll to position [2191, 0]
click at [209, 300] on text "1w" at bounding box center [205, 299] width 13 height 12
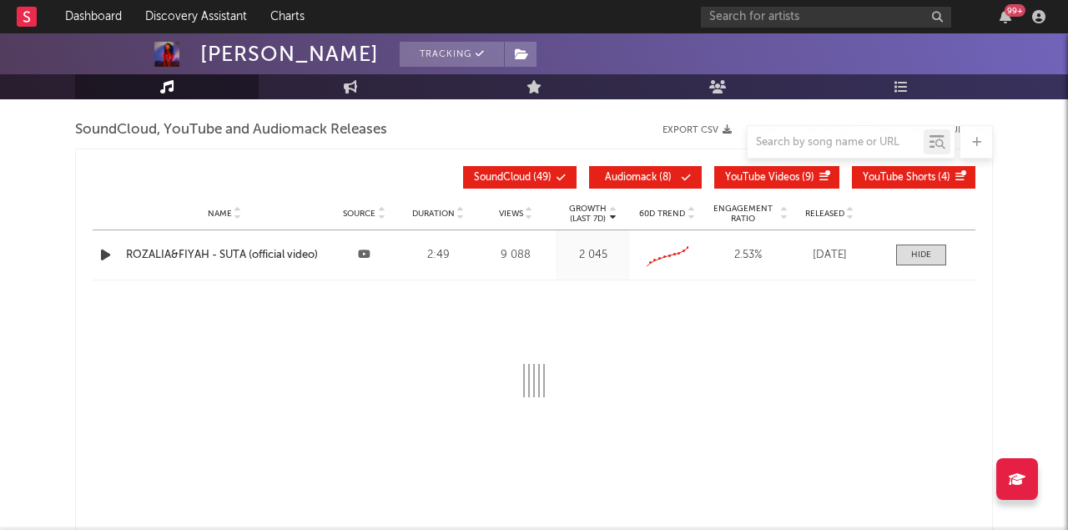
select select "1w"
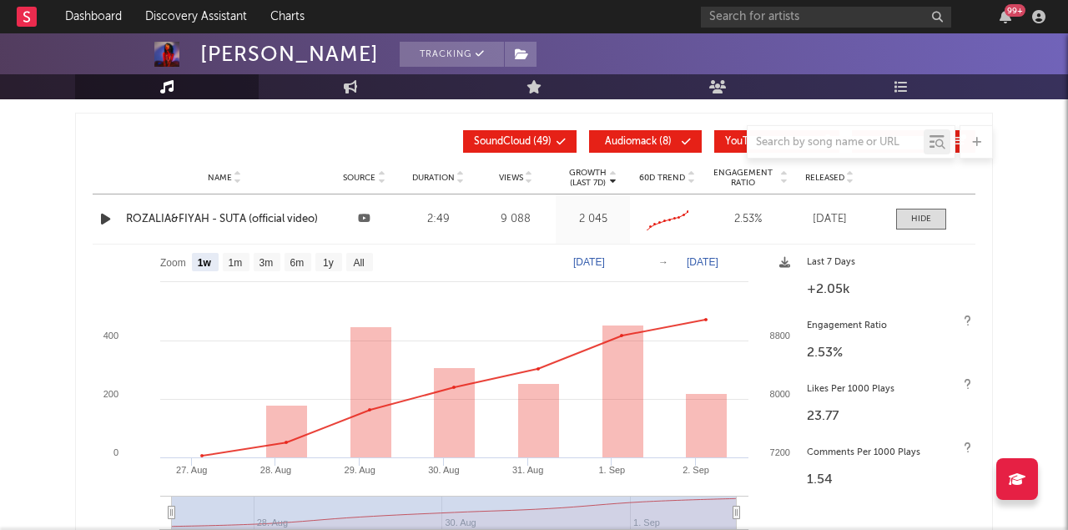
scroll to position [2219, 0]
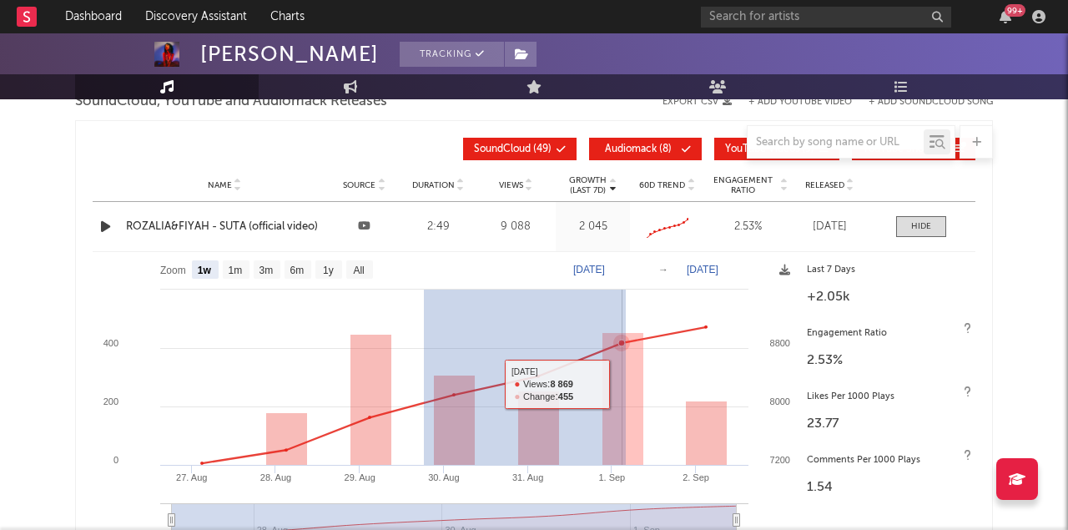
drag, startPoint x: 424, startPoint y: 420, endPoint x: 626, endPoint y: 381, distance: 205.7
click at [626, 381] on icon "Created with Highcharts 10.3.3 [DATE]. Aug [DATE]. Aug 31. [DATE]. [DATE]. Sep …" at bounding box center [446, 406] width 706 height 309
type input "[DATE]"
